Goal: Navigation & Orientation: Find specific page/section

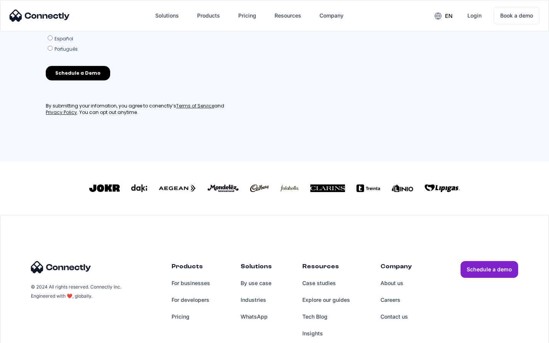
scroll to position [334, 0]
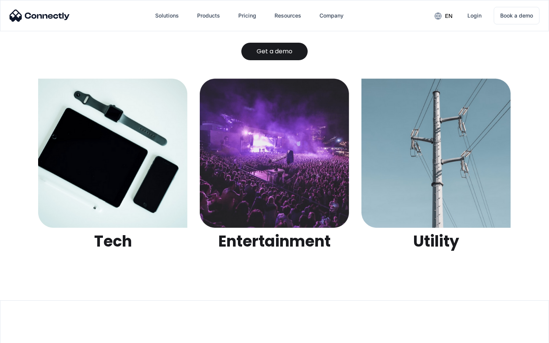
scroll to position [2406, 0]
